Goal: Information Seeking & Learning: Learn about a topic

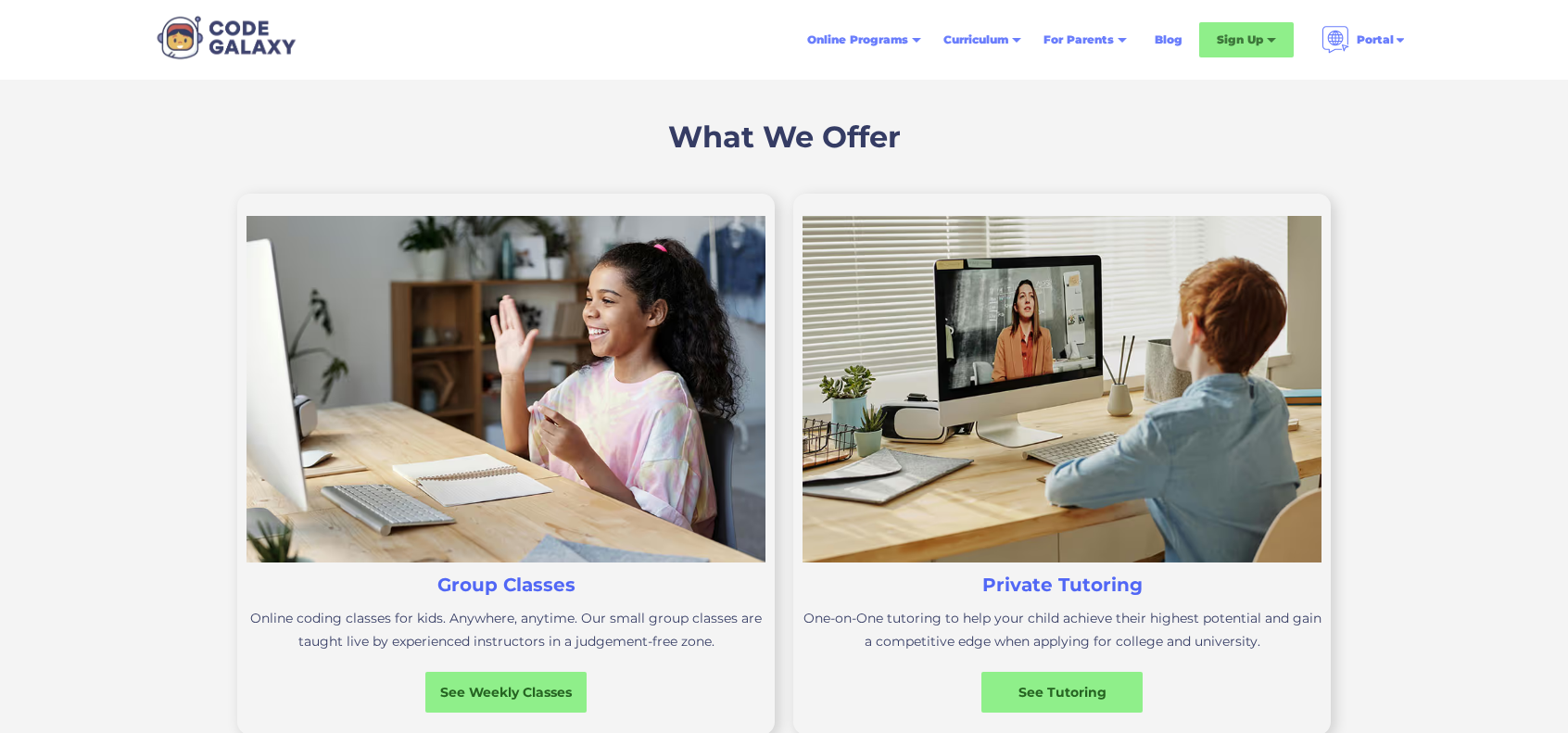
scroll to position [494, 0]
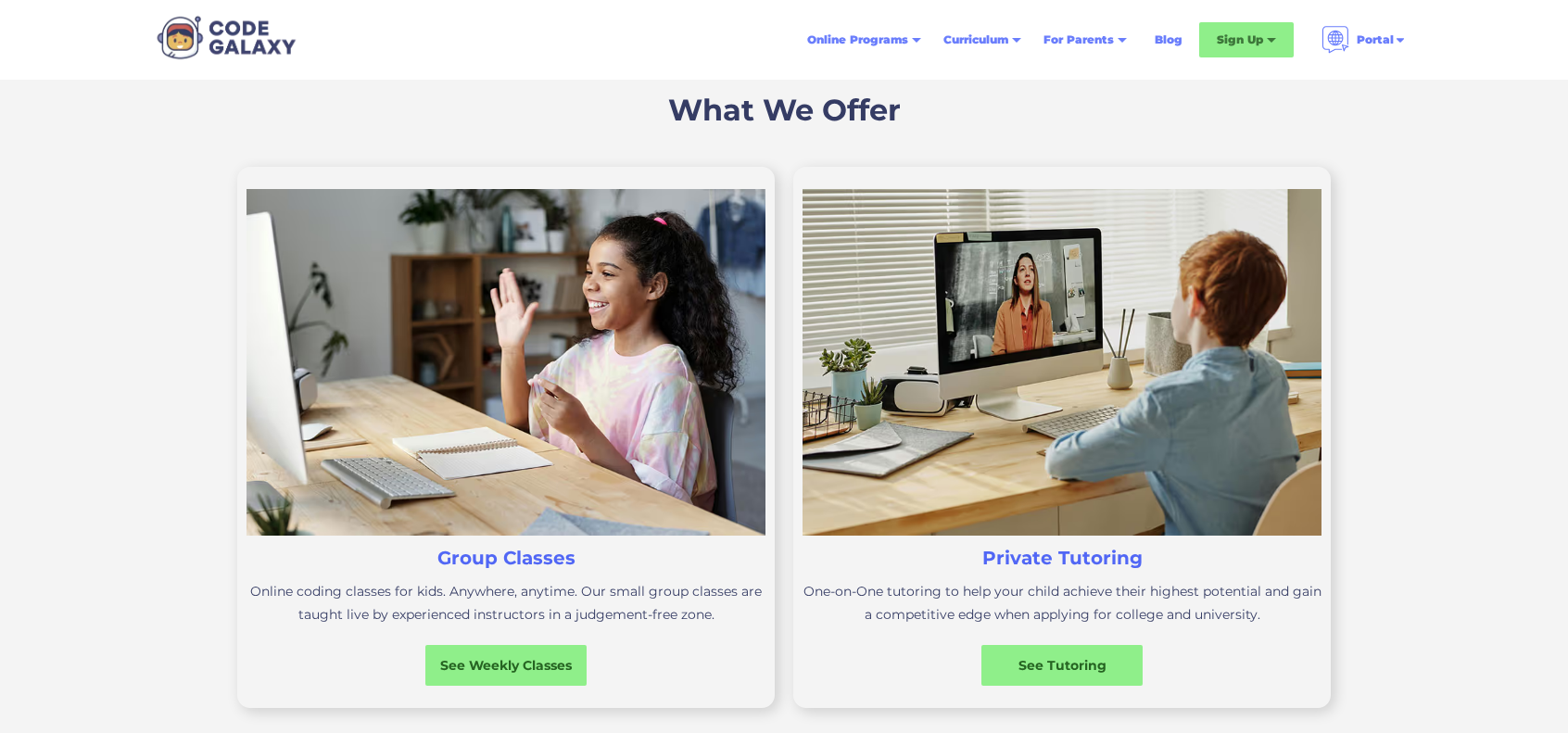
click at [1008, 383] on img at bounding box center [1062, 363] width 519 height 347
